Goal: Subscribe to service/newsletter

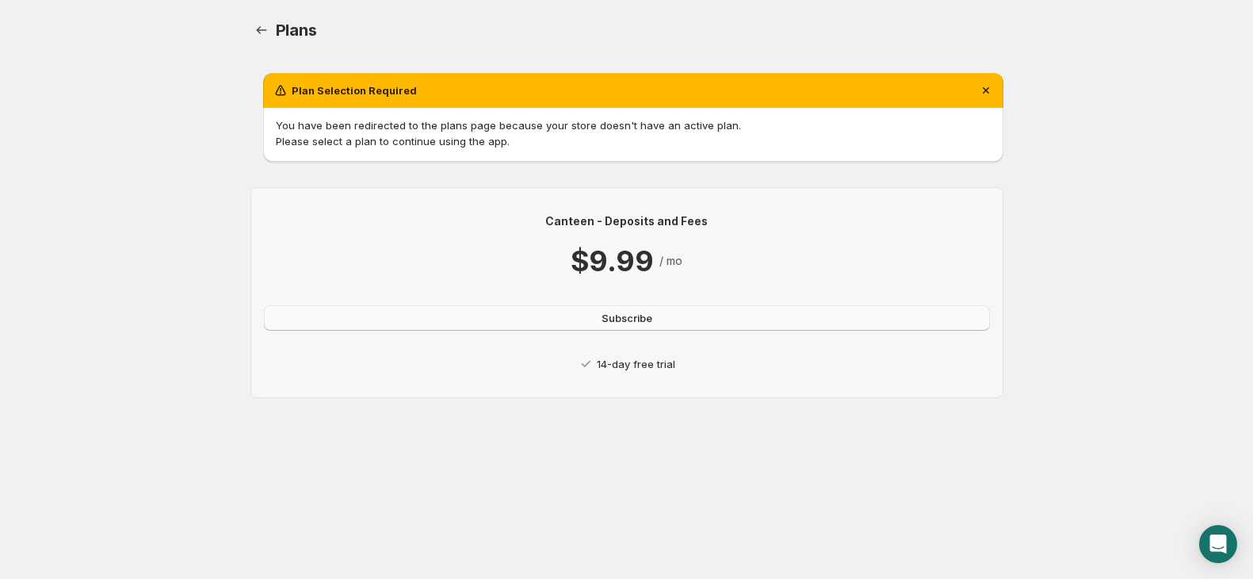
click at [602, 318] on span "Subscribe" at bounding box center [626, 318] width 51 height 16
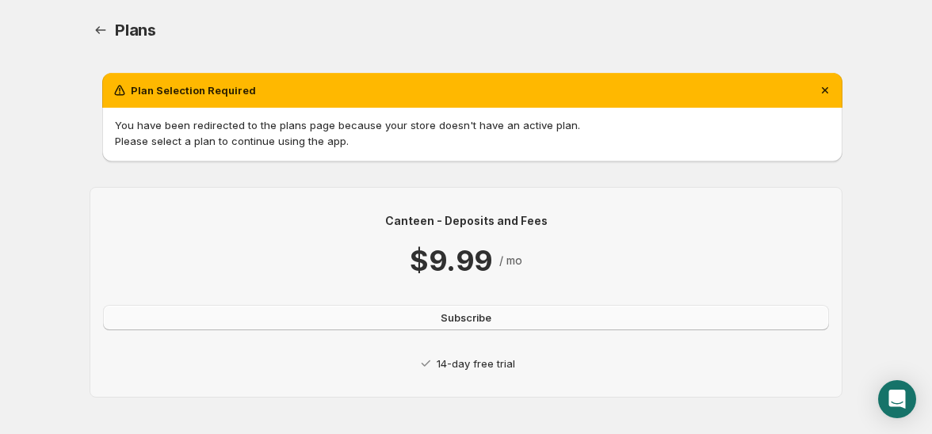
click at [449, 317] on span "Subscribe" at bounding box center [466, 318] width 51 height 16
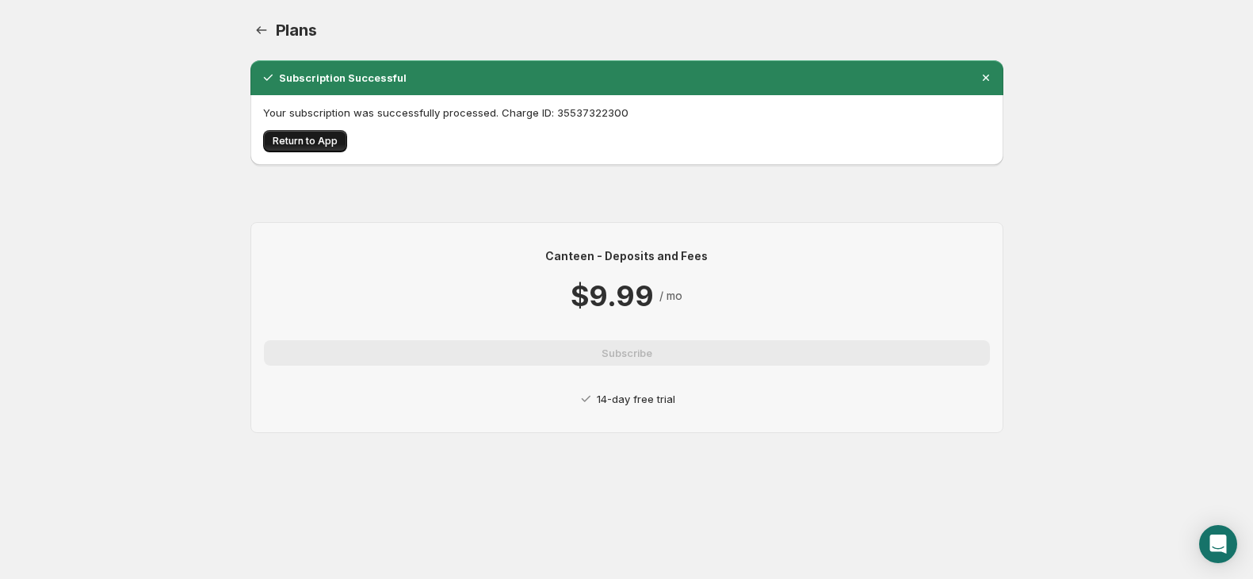
click at [321, 140] on span "Return to App" at bounding box center [305, 141] width 65 height 13
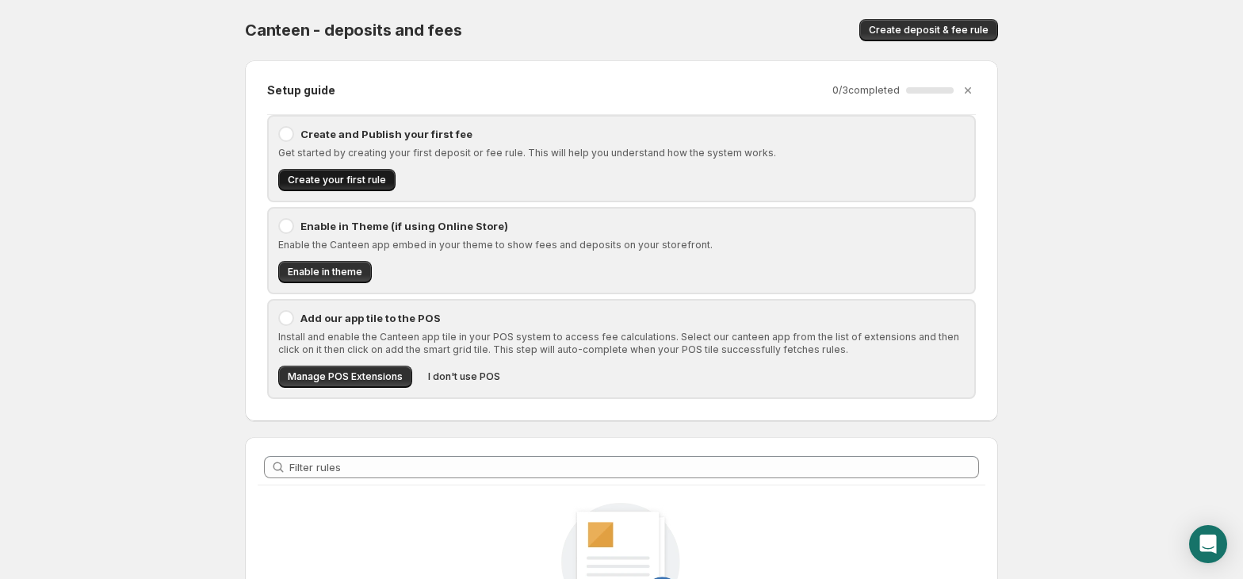
click at [331, 187] on button "Create your first rule" at bounding box center [336, 180] width 117 height 22
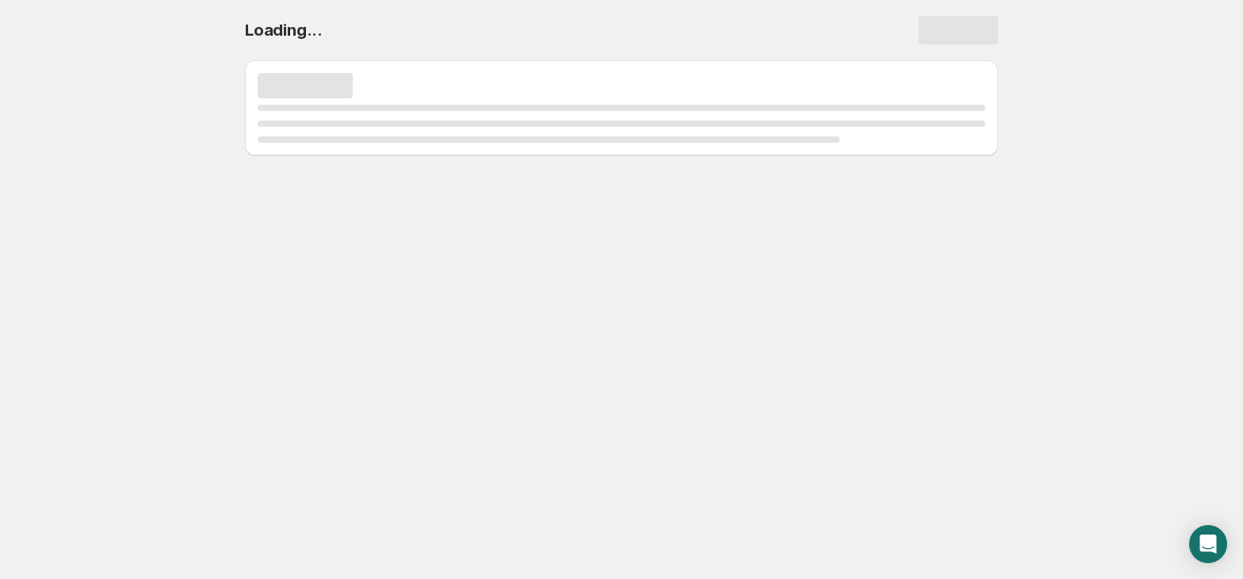
select select "deactive"
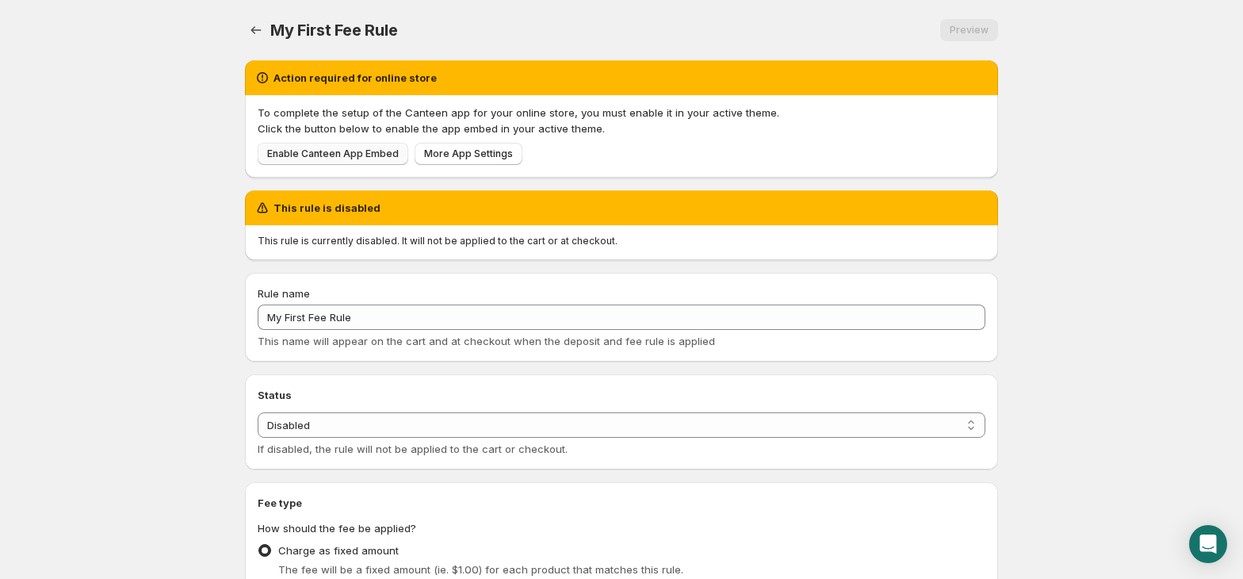
click at [353, 158] on span "Enable Canteen App Embed" at bounding box center [333, 153] width 132 height 13
